Goal: Information Seeking & Learning: Learn about a topic

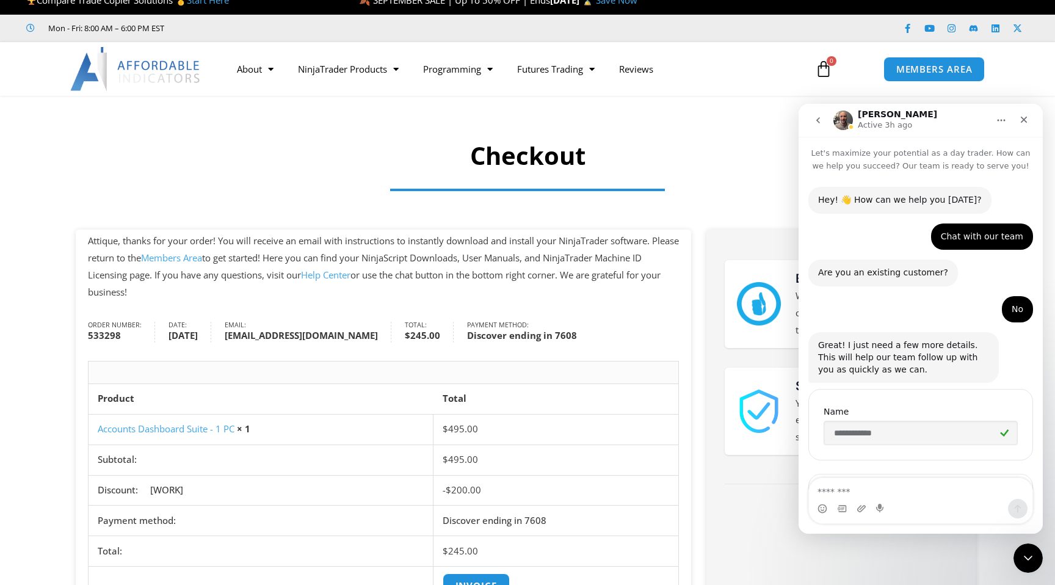
scroll to position [1066, 0]
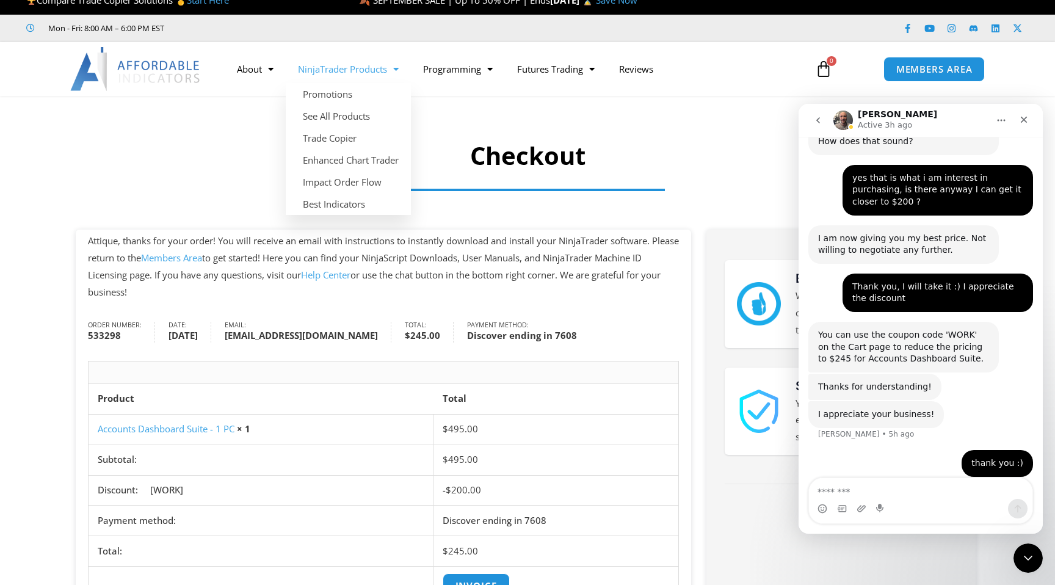
click at [357, 73] on link "NinjaTrader Products" at bounding box center [348, 69] width 125 height 28
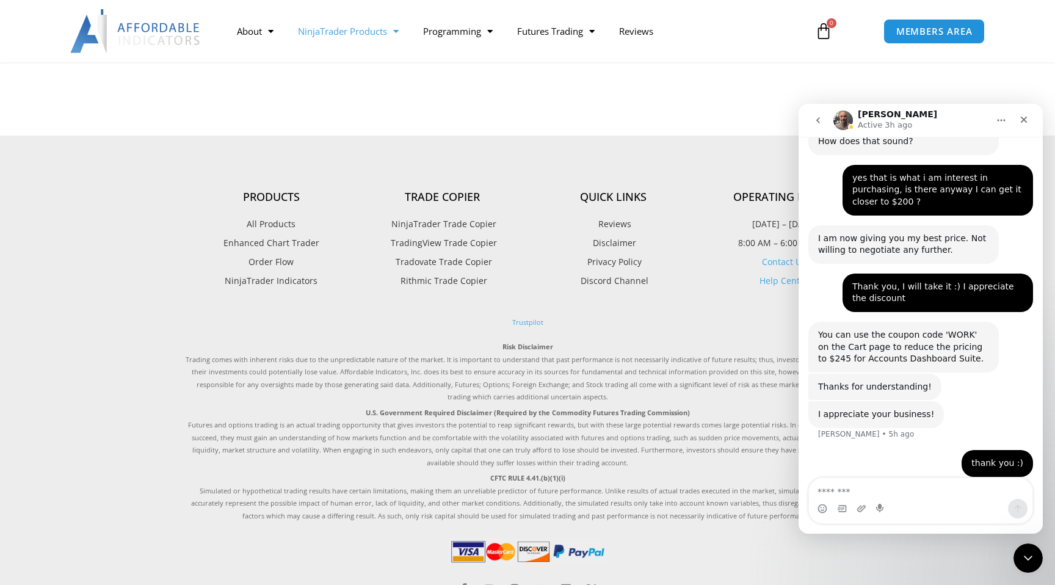
scroll to position [1621, 0]
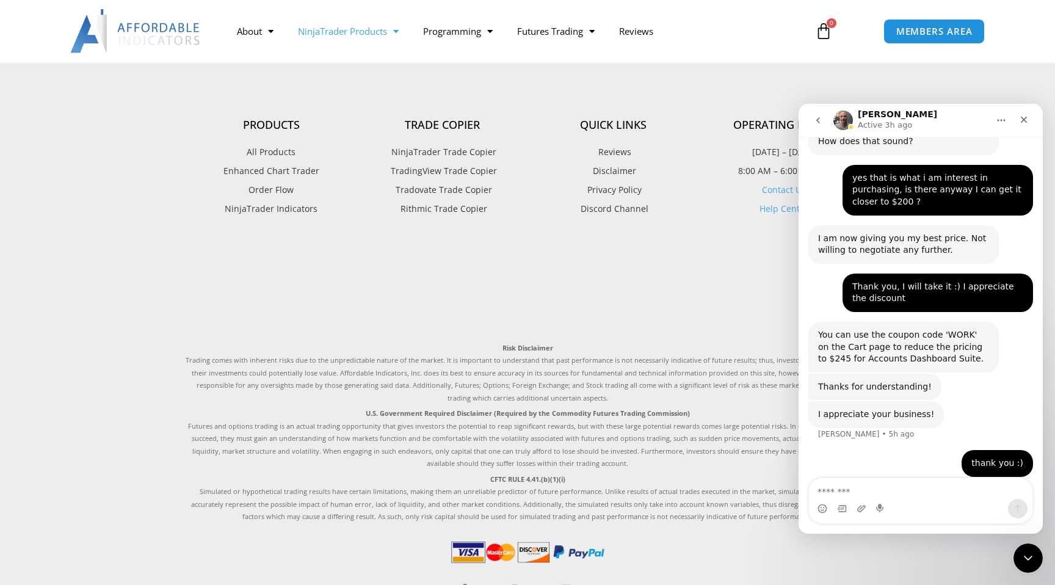
click at [422, 149] on span "NinjaTrader Trade Copier" at bounding box center [442, 152] width 108 height 16
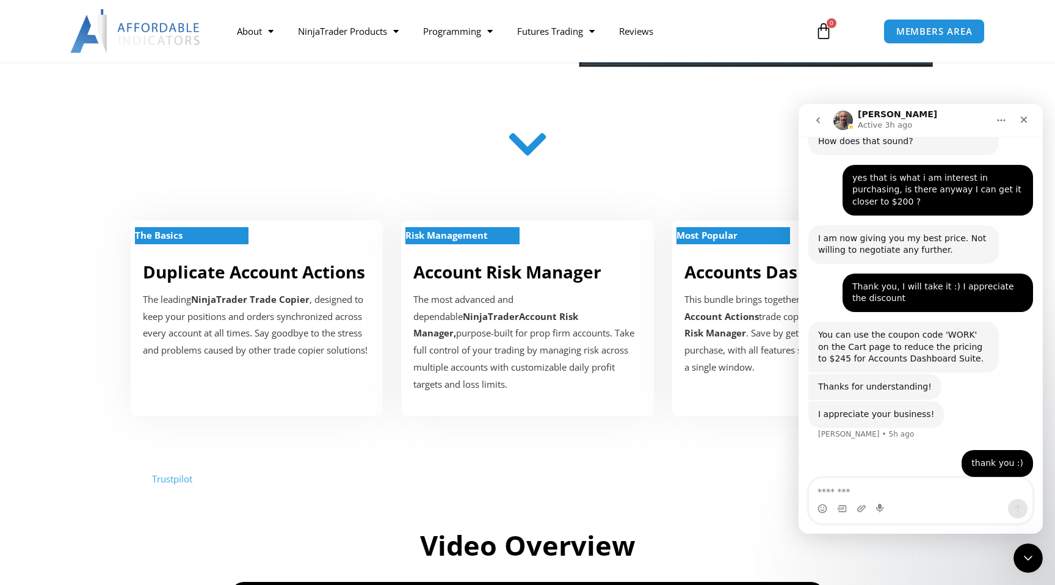
scroll to position [319, 0]
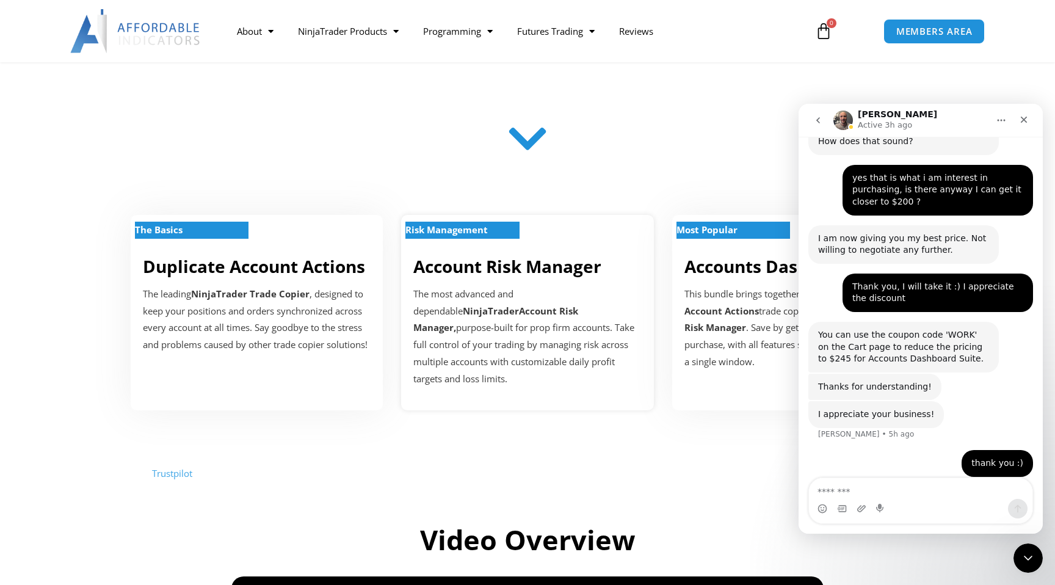
click at [447, 258] on link "Account Risk Manager" at bounding box center [507, 266] width 188 height 23
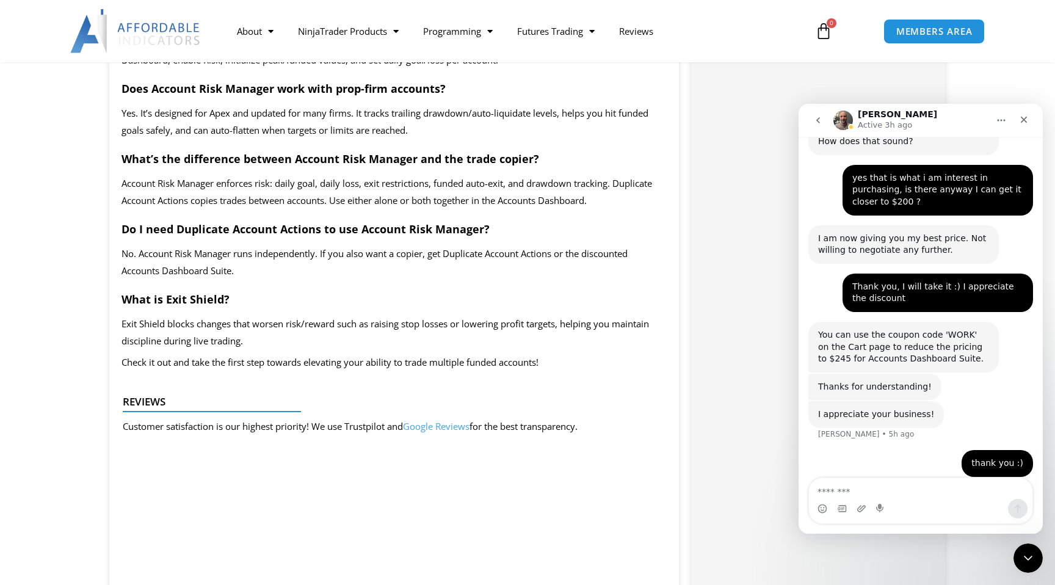
scroll to position [2747, 0]
